Goal: Task Accomplishment & Management: Use online tool/utility

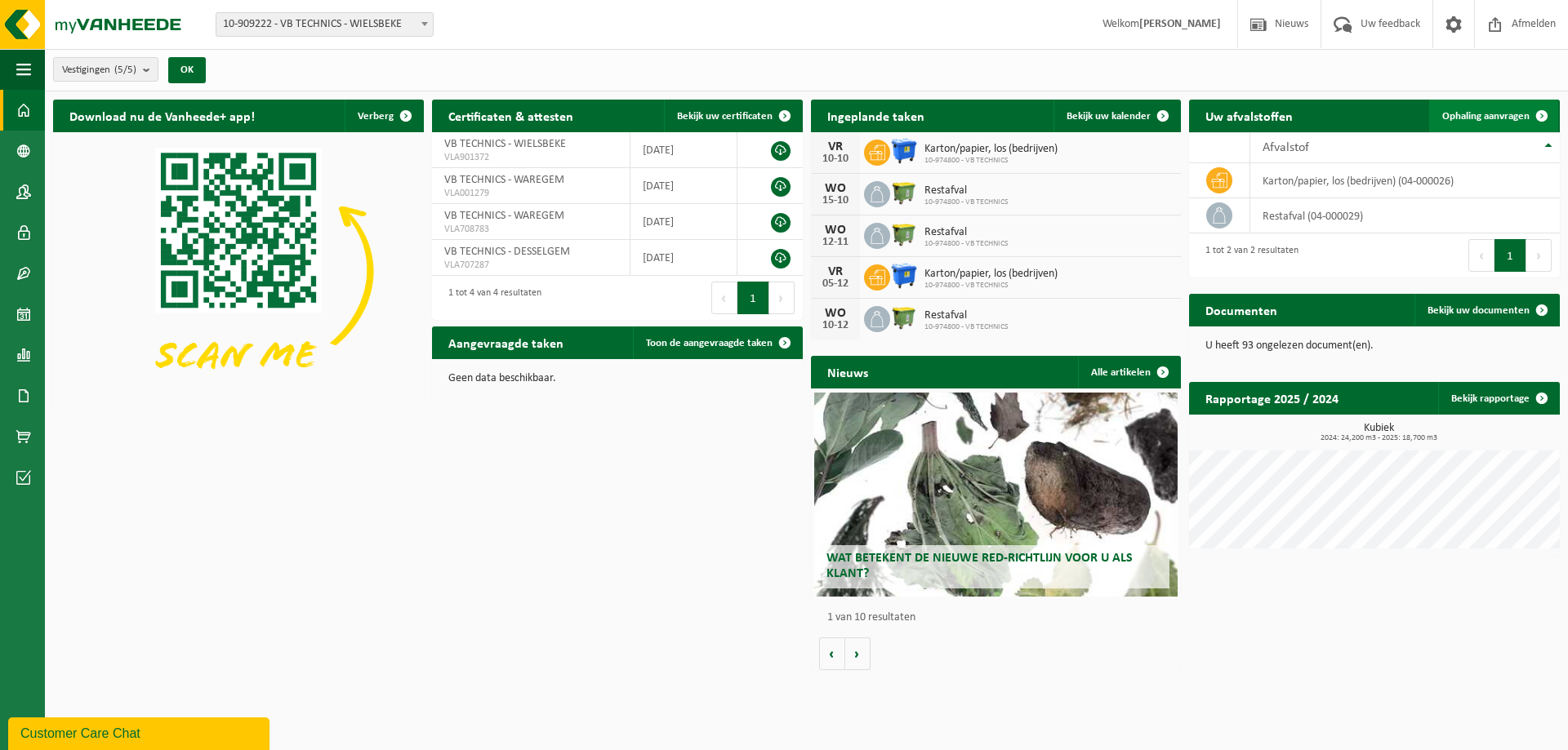
click at [1498, 112] on span "Ophaling aanvragen" at bounding box center [1486, 116] width 87 height 11
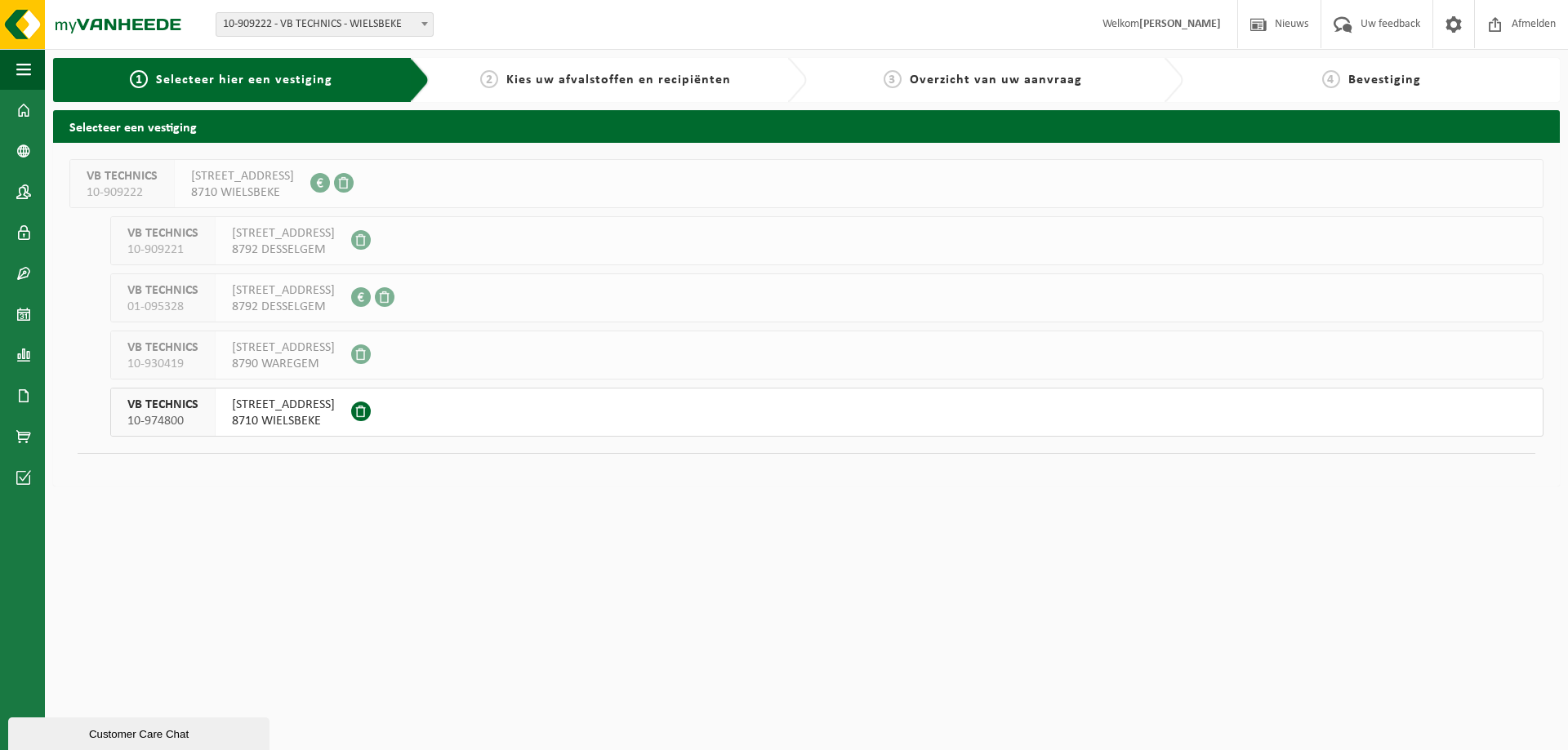
click at [272, 408] on span "[STREET_ADDRESS]" at bounding box center [283, 405] width 103 height 16
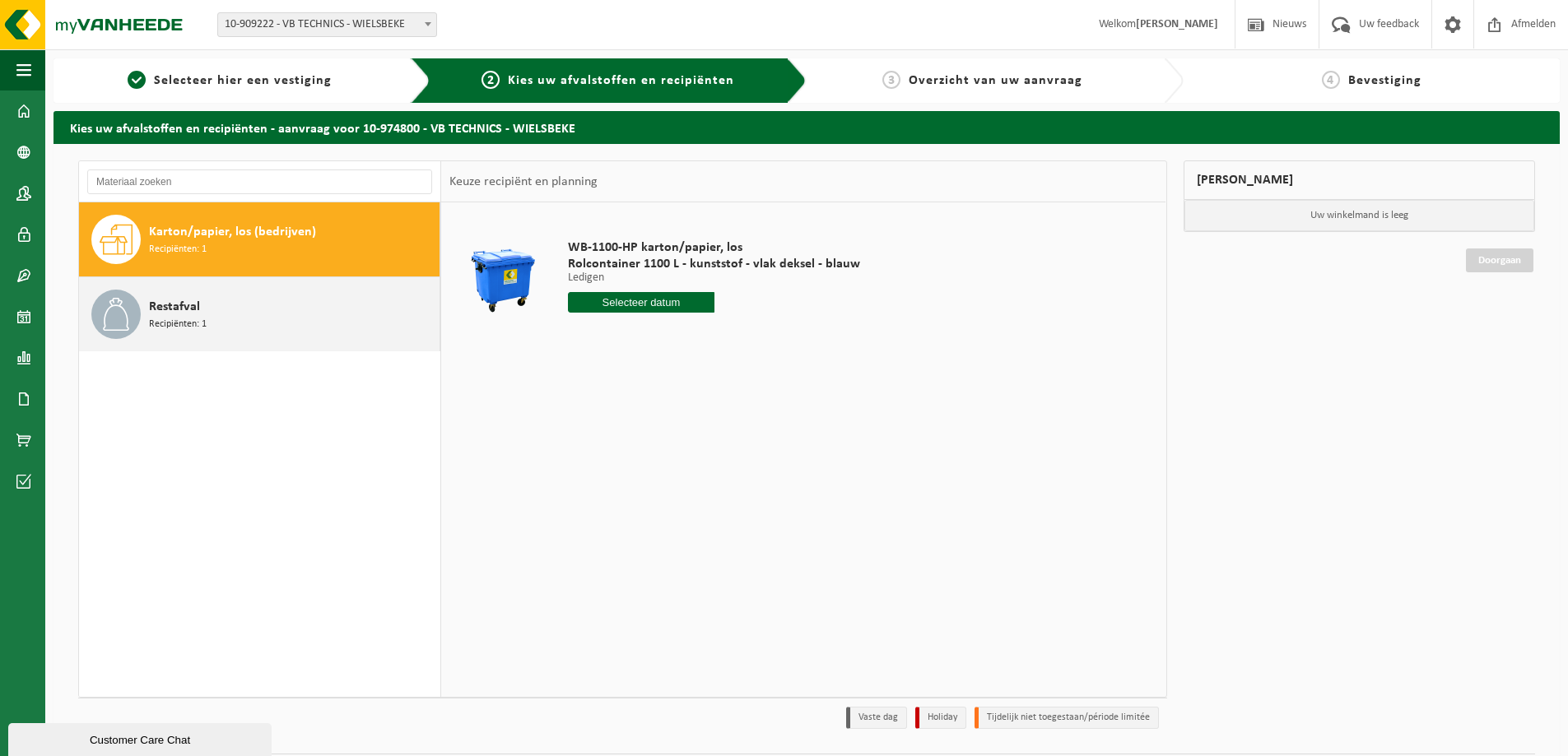
click at [180, 315] on span "Restafval" at bounding box center [174, 306] width 51 height 19
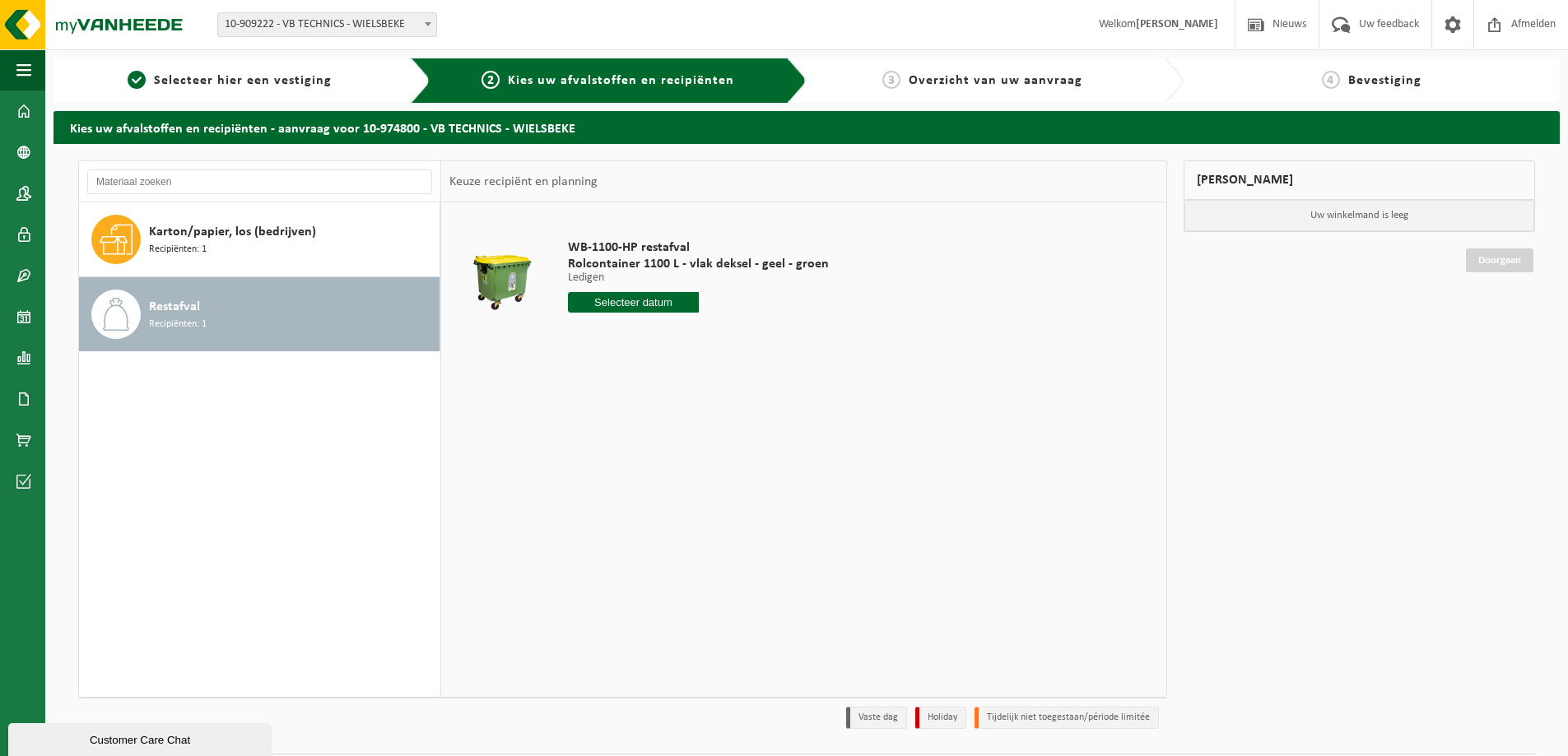
click at [601, 291] on div "WB-1100-HP restafval Rolcontainer 1100 L - vlak deksel - geel - groen Ledigen L…" at bounding box center [698, 279] width 278 height 114
click at [603, 299] on input "text" at bounding box center [633, 302] width 131 height 20
click at [640, 394] on div "1" at bounding box center [641, 395] width 29 height 26
type input "Van 2025-10-01"
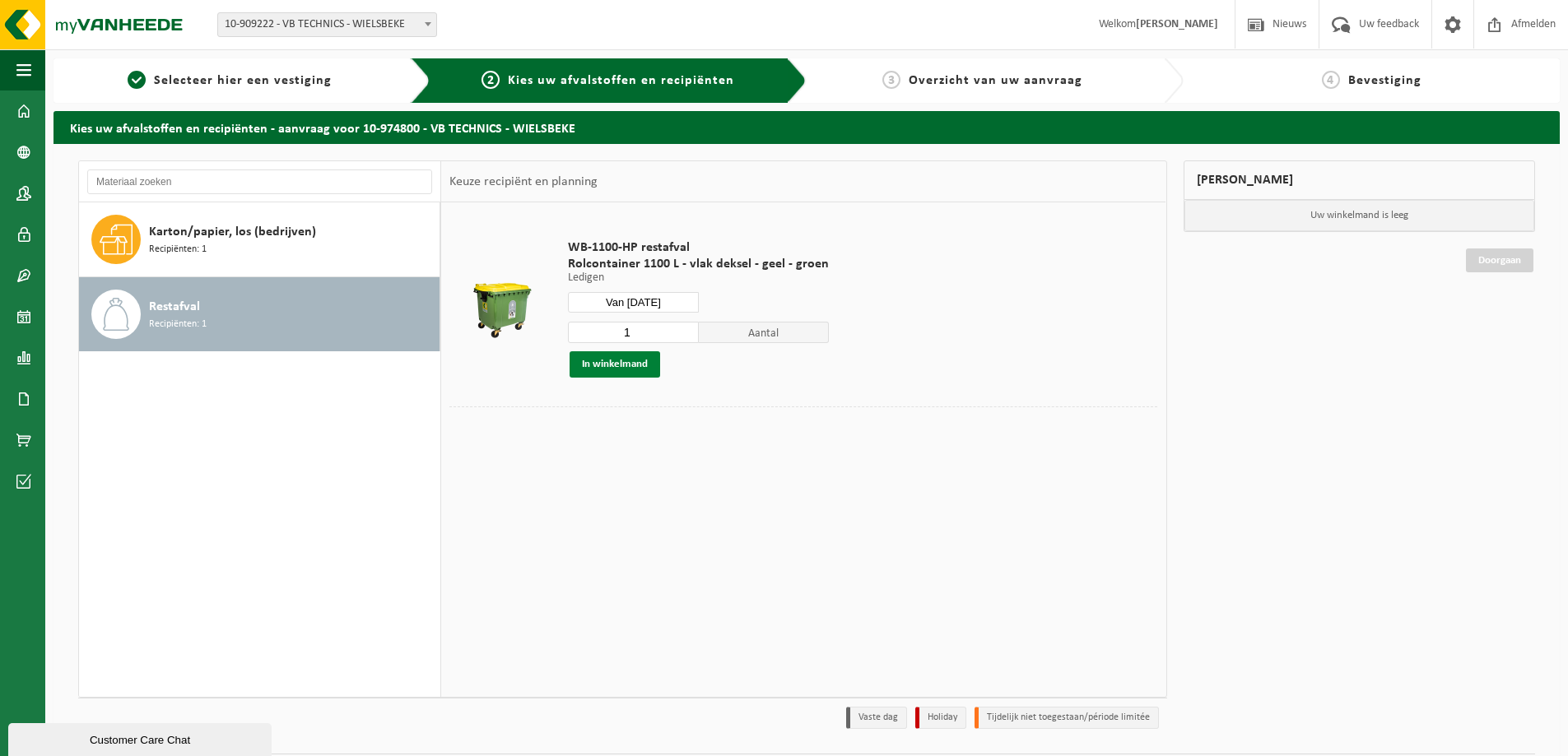
click at [634, 367] on button "In winkelmand" at bounding box center [615, 364] width 91 height 26
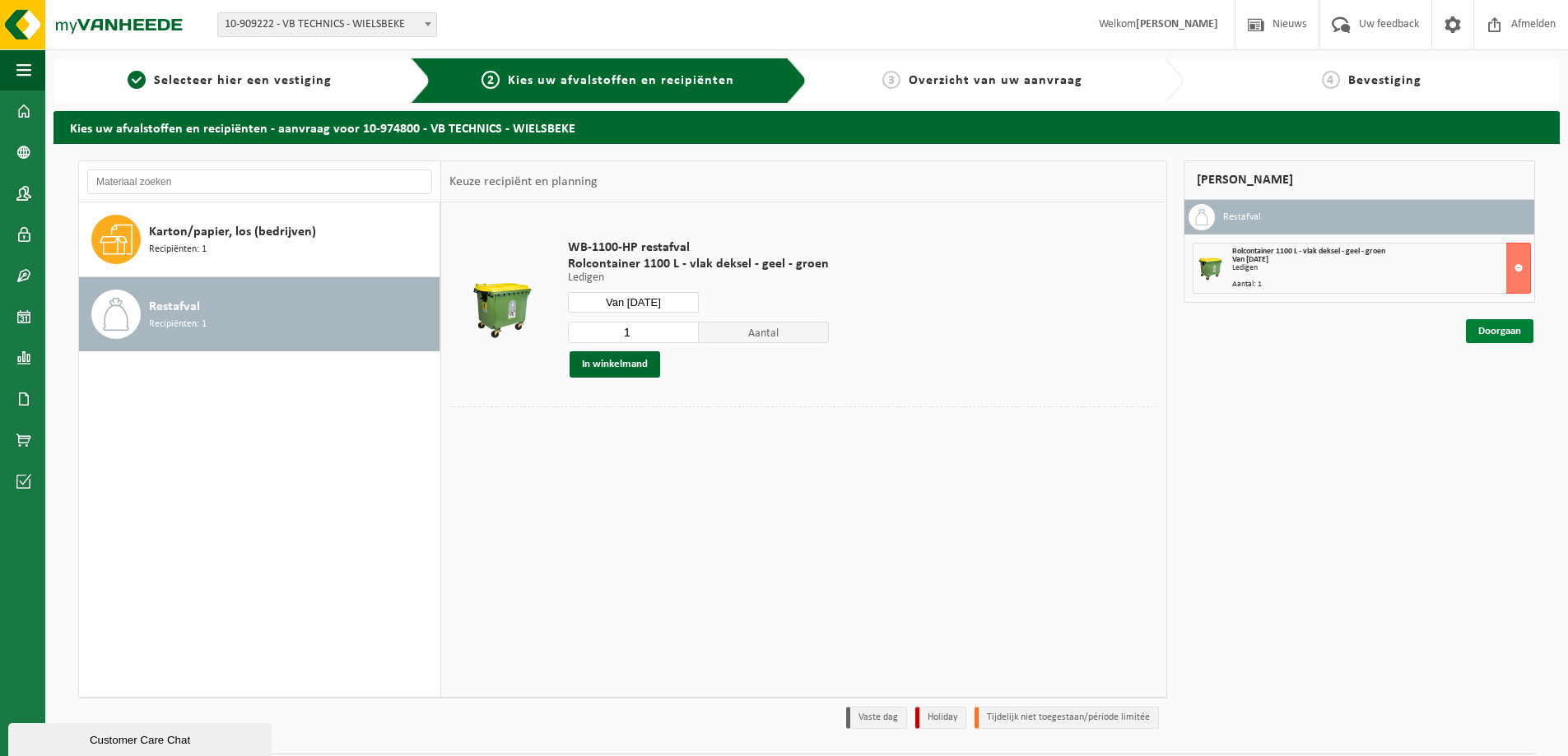
click at [1499, 338] on link "Doorgaan" at bounding box center [1500, 331] width 68 height 24
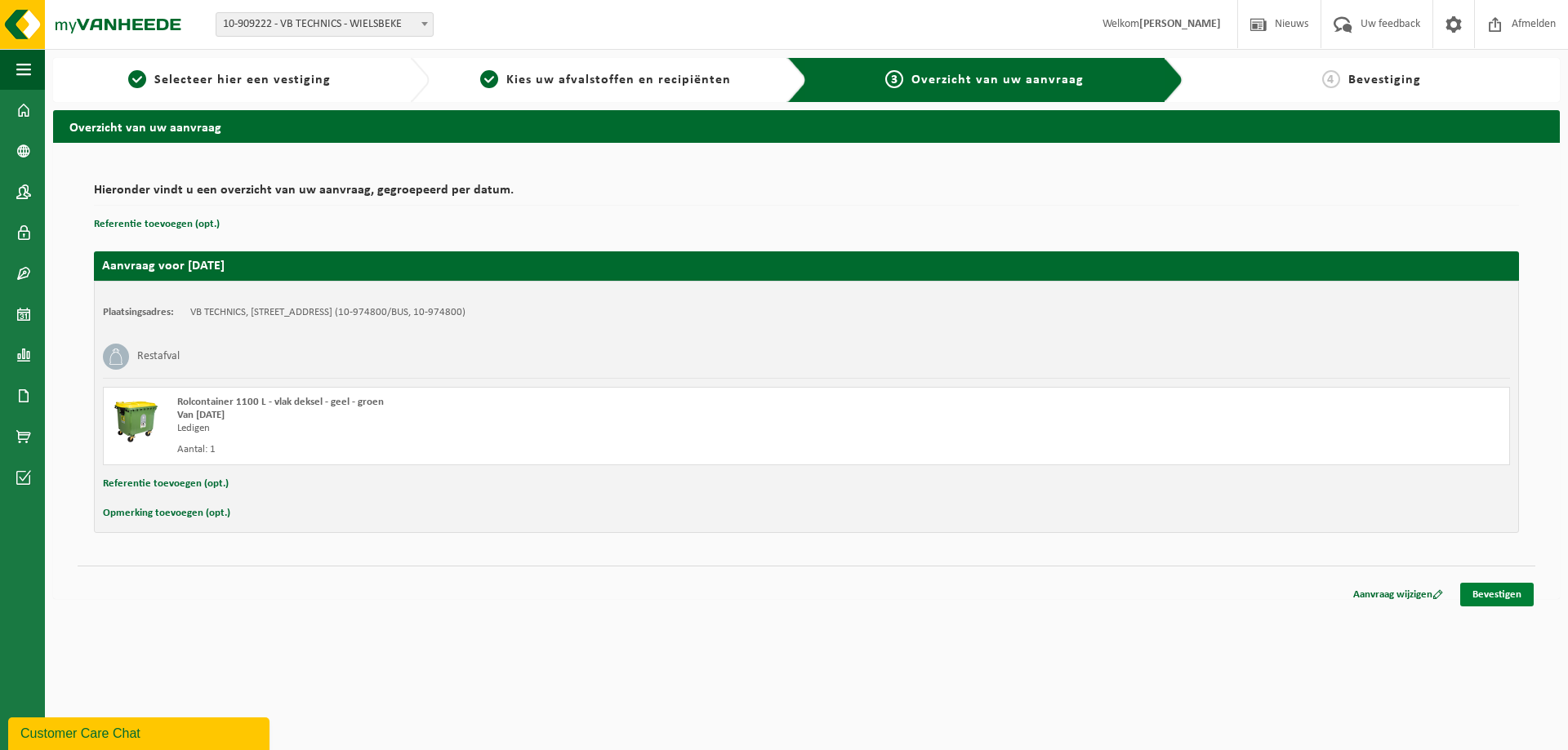
click at [1500, 594] on link "Bevestigen" at bounding box center [1497, 595] width 74 height 24
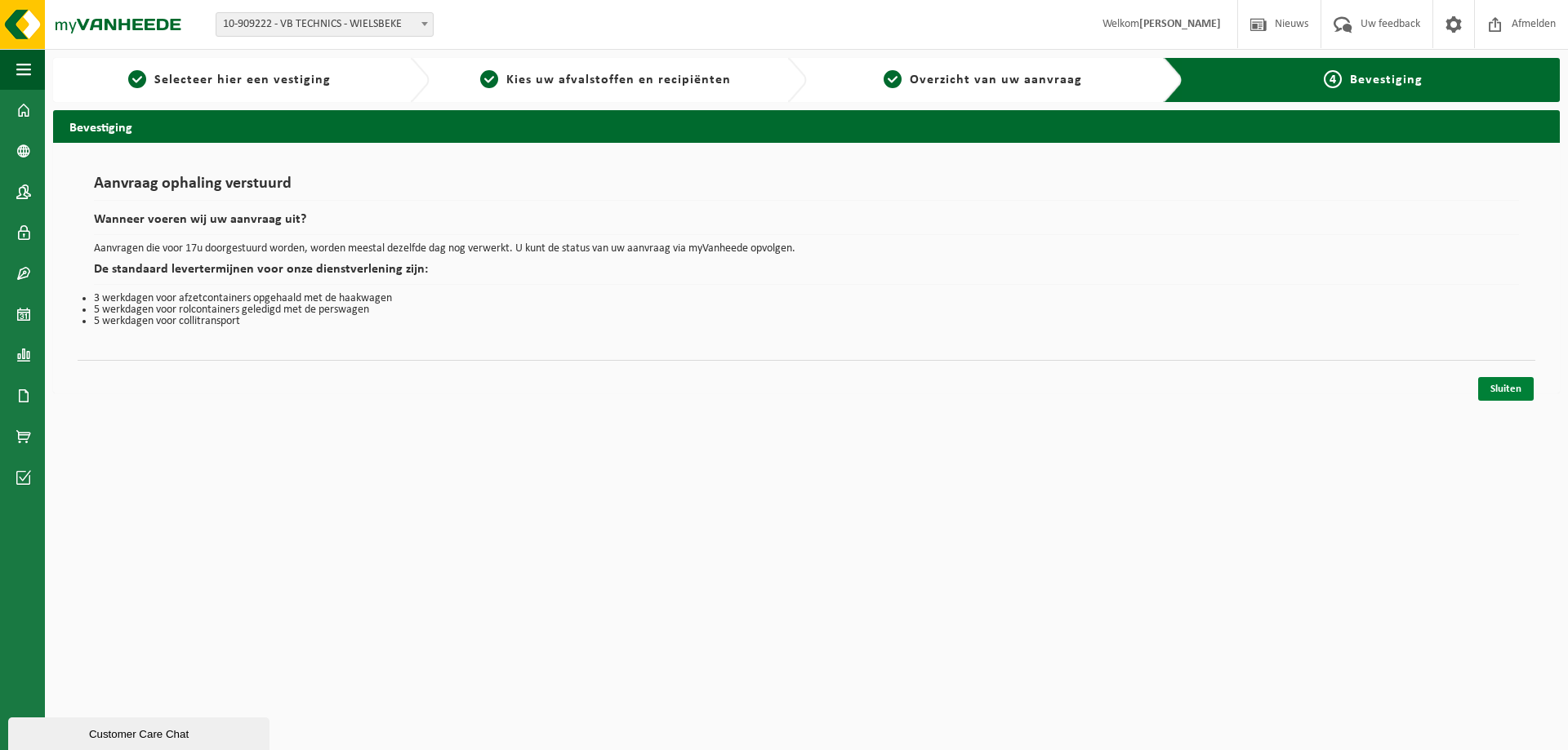
click at [1505, 391] on link "Sluiten" at bounding box center [1506, 389] width 55 height 24
